Goal: Information Seeking & Learning: Learn about a topic

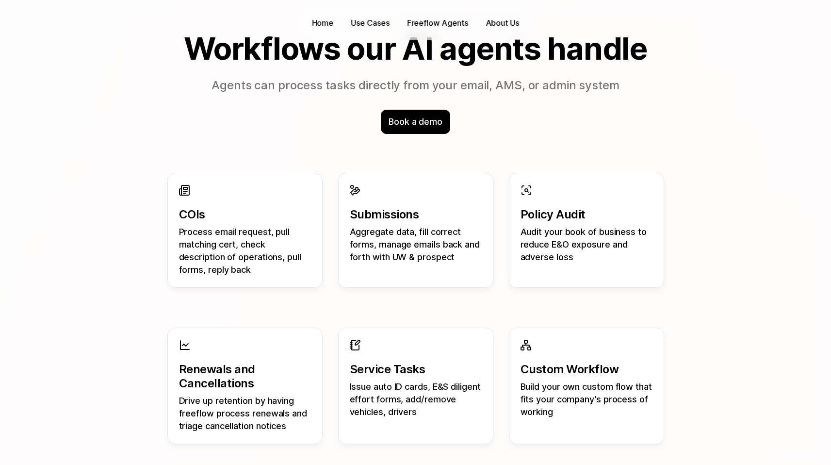
scroll to position [904, 0]
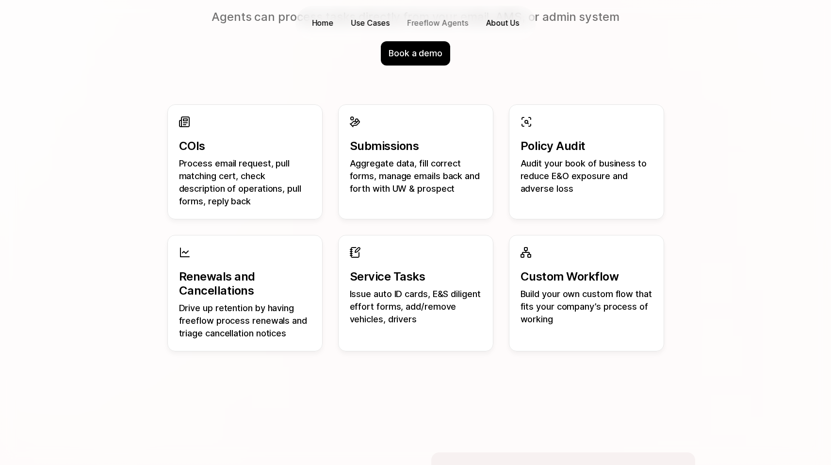
click at [433, 23] on p "Freeflow Agents" at bounding box center [437, 22] width 61 height 11
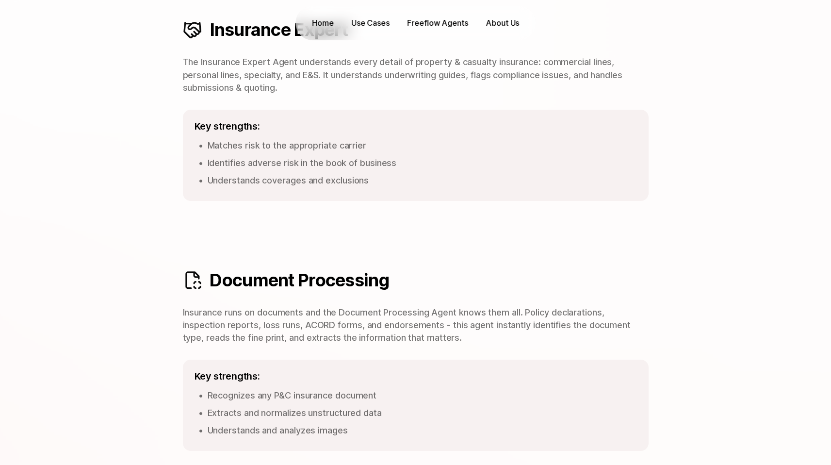
scroll to position [82, 0]
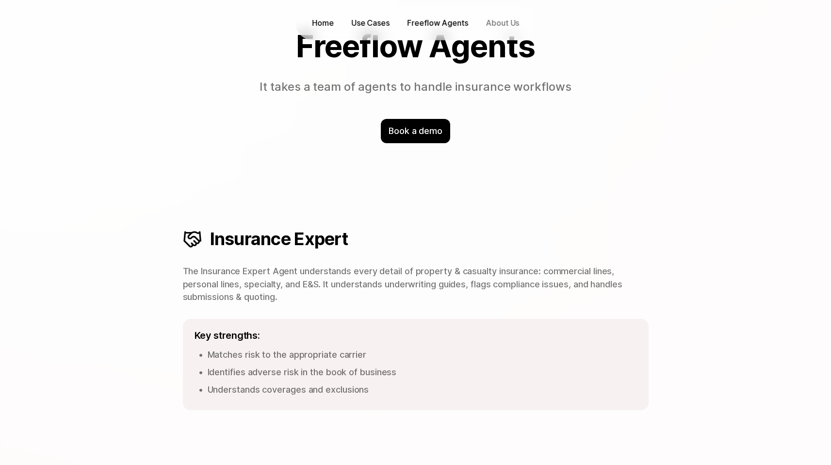
click at [502, 19] on p "About Us" at bounding box center [502, 22] width 33 height 11
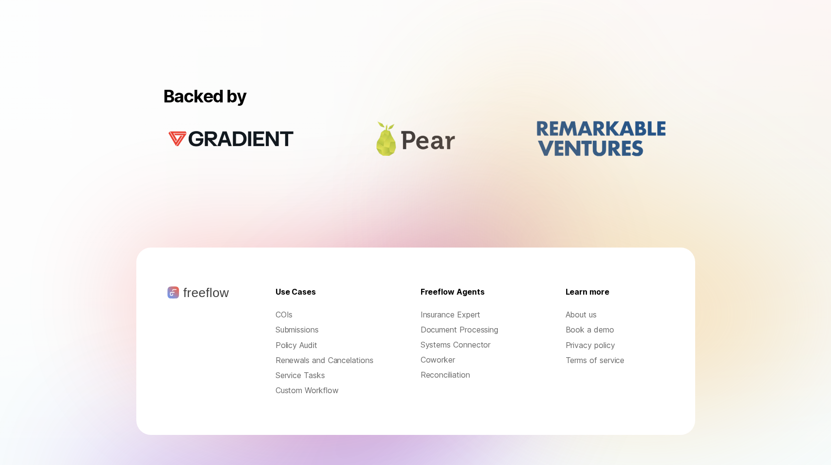
scroll to position [914, 0]
click at [461, 354] on p "Coworker" at bounding box center [470, 359] width 99 height 11
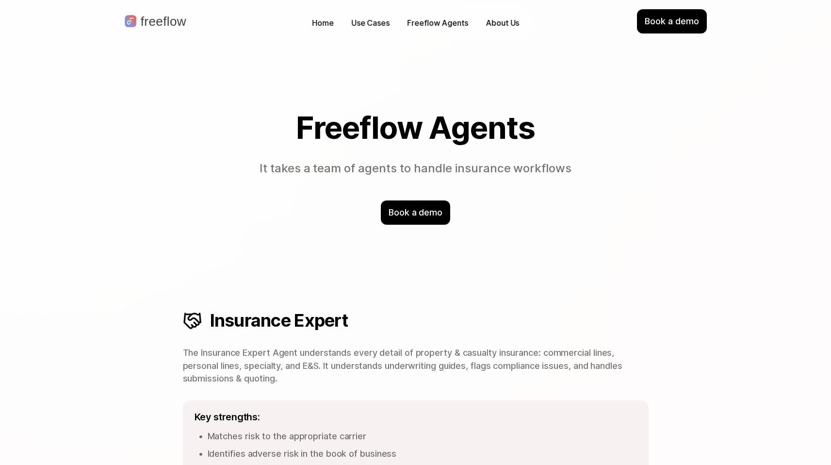
scroll to position [914, 0]
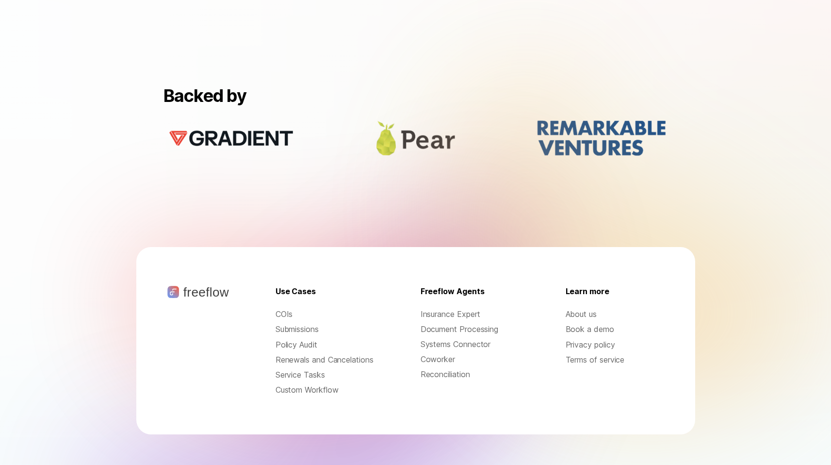
click at [424, 324] on p "Document Processing" at bounding box center [470, 329] width 99 height 11
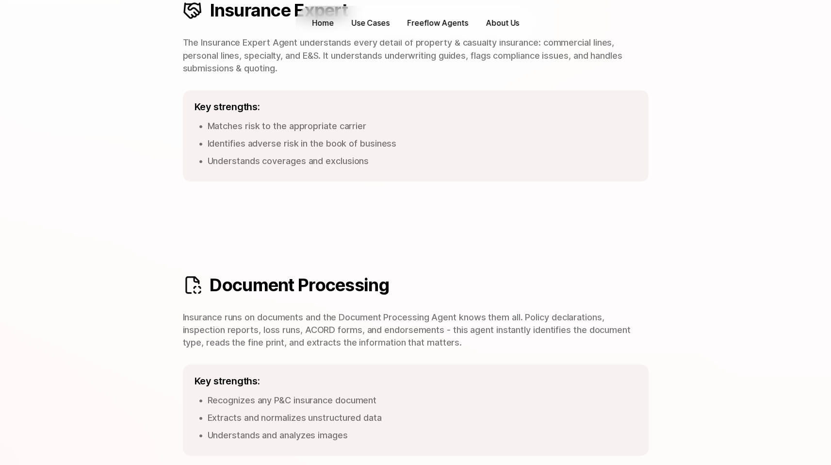
scroll to position [344, 0]
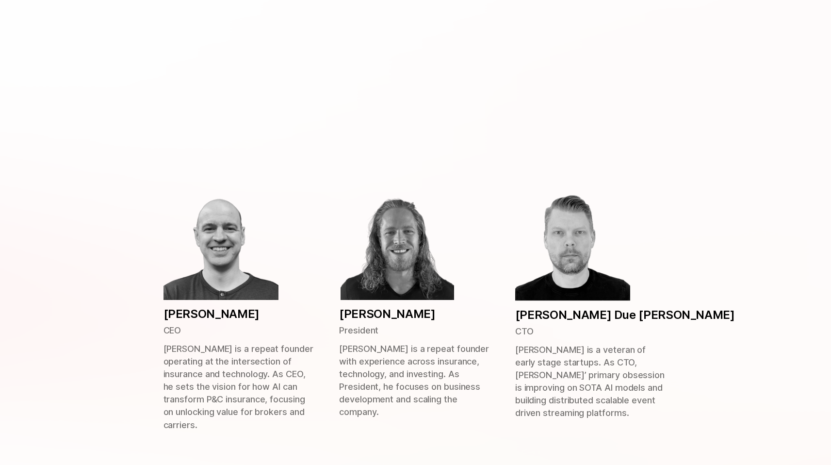
scroll to position [279, 0]
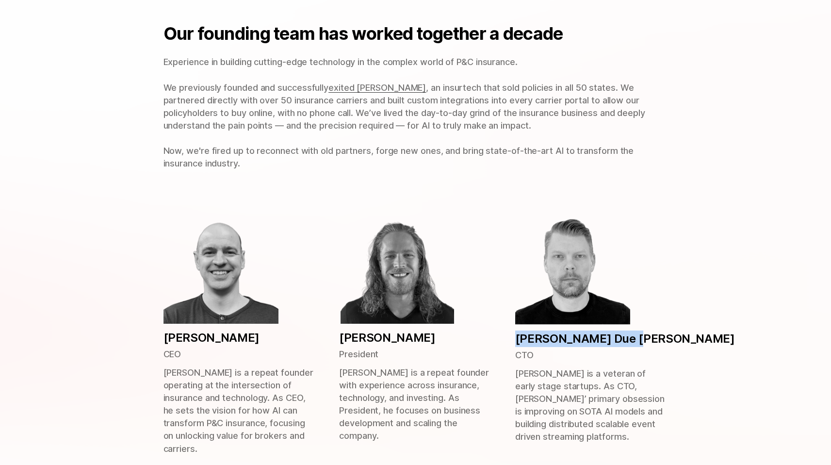
drag, startPoint x: 639, startPoint y: 342, endPoint x: 519, endPoint y: 342, distance: 119.9
click at [519, 342] on div "[PERSON_NAME] Due [PERSON_NAME] CTO [PERSON_NAME] is a veteran of early stage s…" at bounding box center [591, 326] width 153 height 234
copy p "[PERSON_NAME] Due [PERSON_NAME]"
